Goal: Navigation & Orientation: Find specific page/section

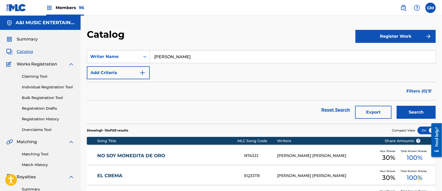
click at [74, 8] on span "Members 96" at bounding box center [70, 8] width 28 height 6
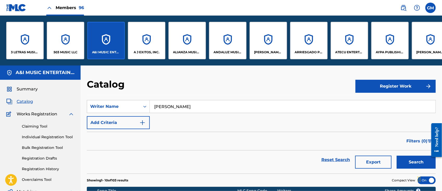
click at [137, 50] on p "A J EXITOS, INC." at bounding box center [147, 52] width 26 height 5
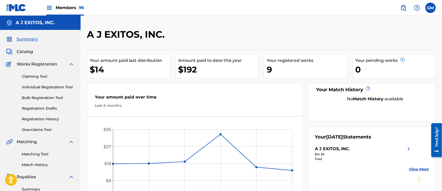
click at [432, 5] on label at bounding box center [430, 8] width 10 height 10
click at [430, 8] on input "GM [PERSON_NAME] [PERSON_NAME][EMAIL_ADDRESS][DOMAIN_NAME] Notification Prefere…" at bounding box center [430, 8] width 0 height 0
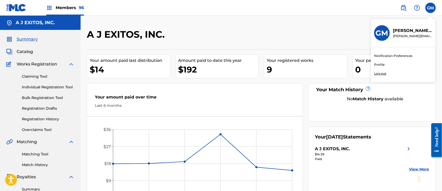
click at [380, 74] on p "Log out" at bounding box center [380, 73] width 12 height 5
click at [430, 8] on input "GM [PERSON_NAME] [PERSON_NAME][EMAIL_ADDRESS][DOMAIN_NAME] Notification Prefere…" at bounding box center [430, 8] width 0 height 0
